Goal: Transaction & Acquisition: Book appointment/travel/reservation

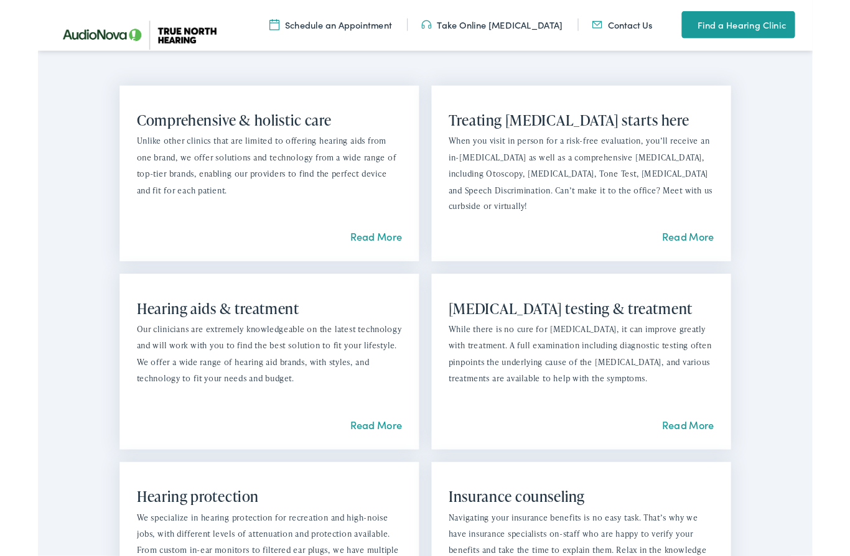
scroll to position [863, 0]
click at [360, 458] on link "Read More" at bounding box center [371, 466] width 57 height 16
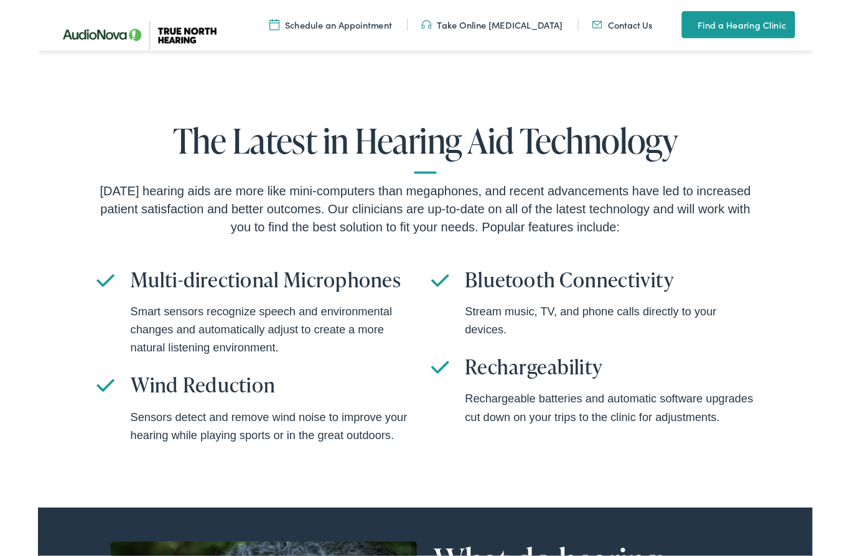
scroll to position [2669, 0]
click at [113, 556] on div "The Latest in Hearing Aid Technology Today’s hearing aids are more like mini-co…" at bounding box center [425, 314] width 850 height 485
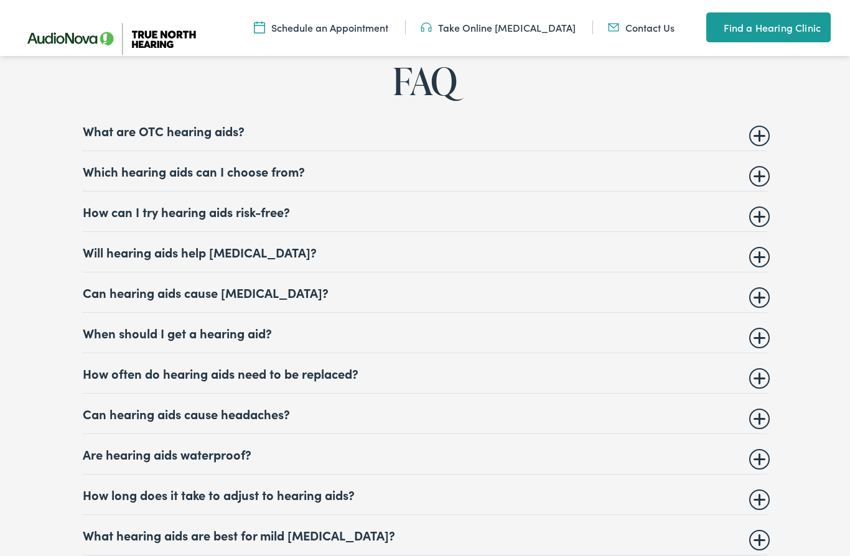
scroll to position [4636, 0]
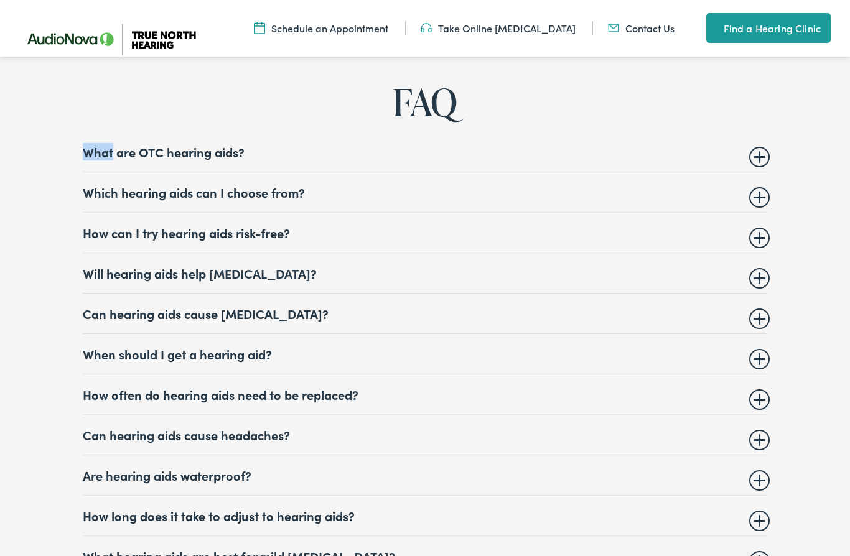
click at [36, 260] on div "FAQ What are OTC hearing aids? Over-the-counter (OTC) hearing aids are hearing …" at bounding box center [425, 510] width 782 height 859
click at [751, 199] on summary "Which hearing aids can I choose from?" at bounding box center [425, 191] width 684 height 15
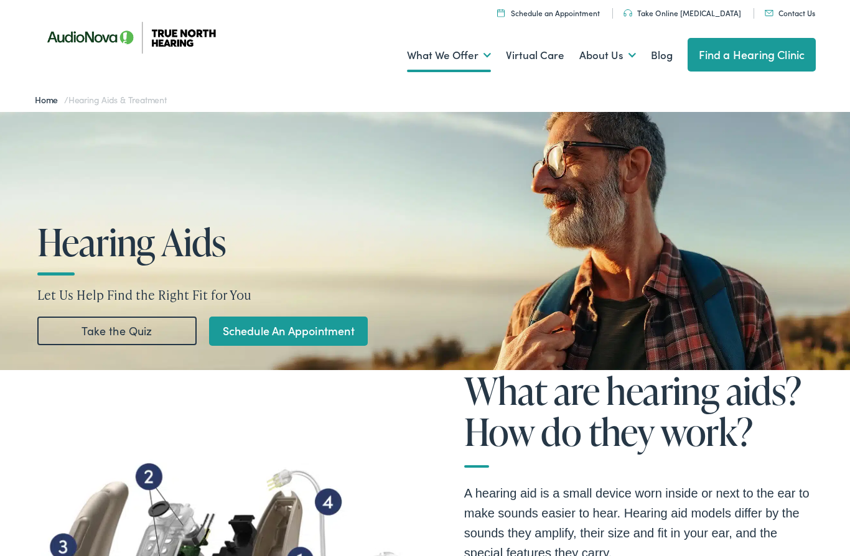
scroll to position [0, 0]
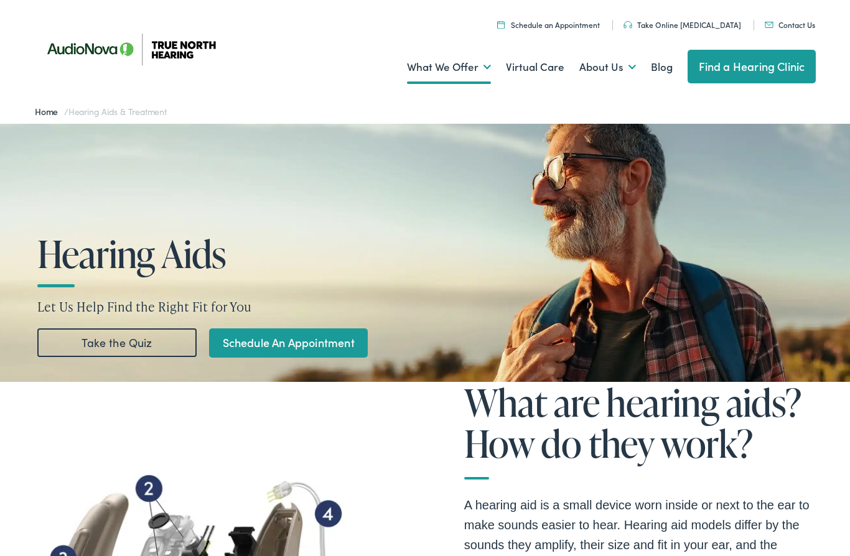
click at [101, 337] on link "Take the Quiz" at bounding box center [116, 342] width 159 height 29
click at [244, 341] on link "Schedule An Appointment" at bounding box center [288, 342] width 159 height 29
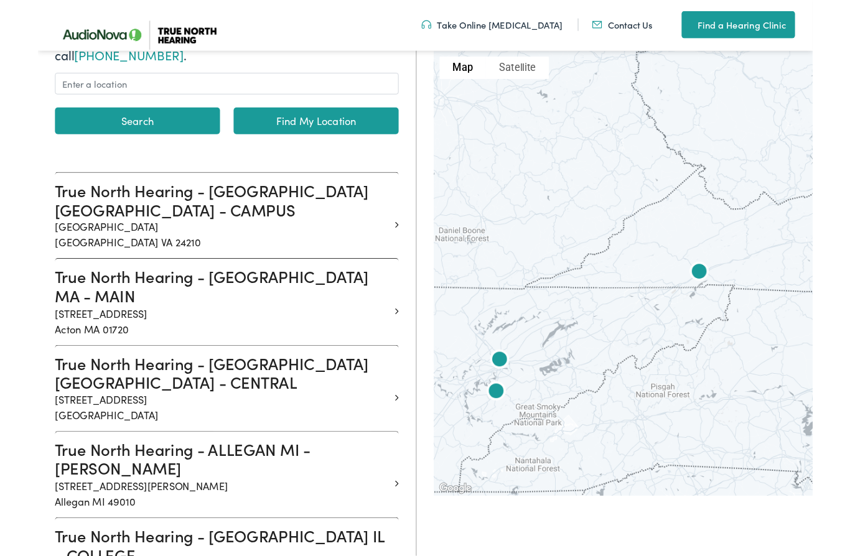
scroll to position [214, 0]
click at [63, 304] on h3 "True North Hearing - [GEOGRAPHIC_DATA] MA - MAIN" at bounding box center [203, 313] width 368 height 42
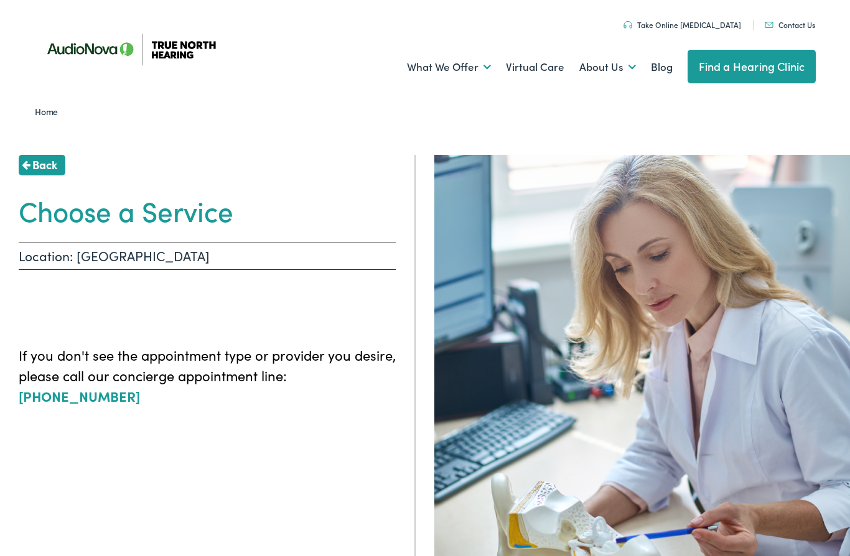
click at [80, 212] on h1 "Choose a Service" at bounding box center [207, 210] width 377 height 33
click at [108, 253] on p "Location: [GEOGRAPHIC_DATA]" at bounding box center [207, 256] width 377 height 27
click at [144, 316] on div "Back Choose a Service Location: [GEOGRAPHIC_DATA] If you don't see the appointm…" at bounding box center [208, 433] width 416 height 556
click at [74, 210] on h1 "Choose a Service" at bounding box center [207, 210] width 377 height 33
click at [536, 328] on img at bounding box center [642, 360] width 416 height 411
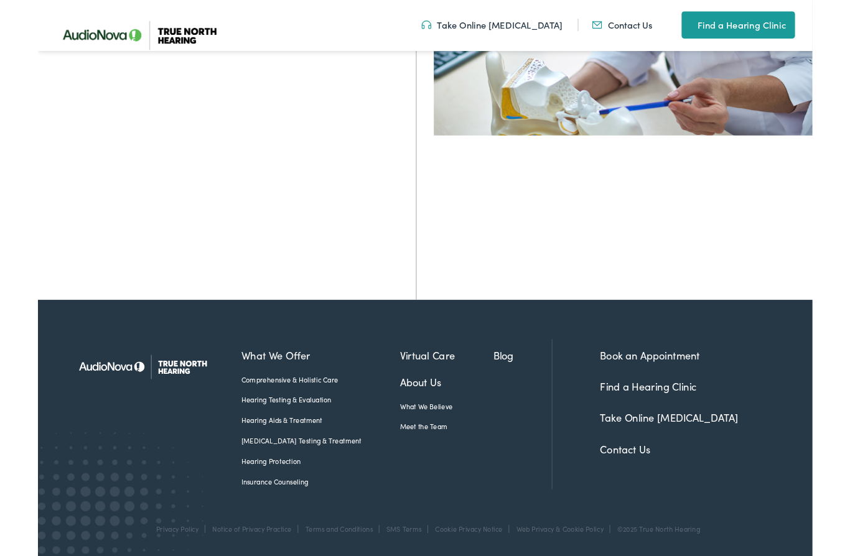
scroll to position [449, 0]
click at [621, 383] on link "Book an Appointment" at bounding box center [670, 391] width 109 height 16
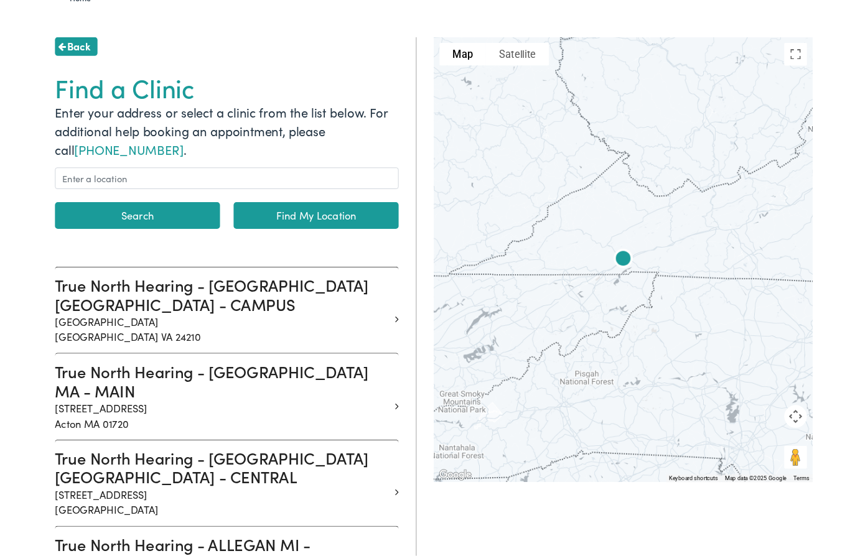
scroll to position [114, 0]
click at [149, 405] on h3 "True North Hearing - [GEOGRAPHIC_DATA] MA - MAIN" at bounding box center [203, 418] width 368 height 42
